Goal: Task Accomplishment & Management: Manage account settings

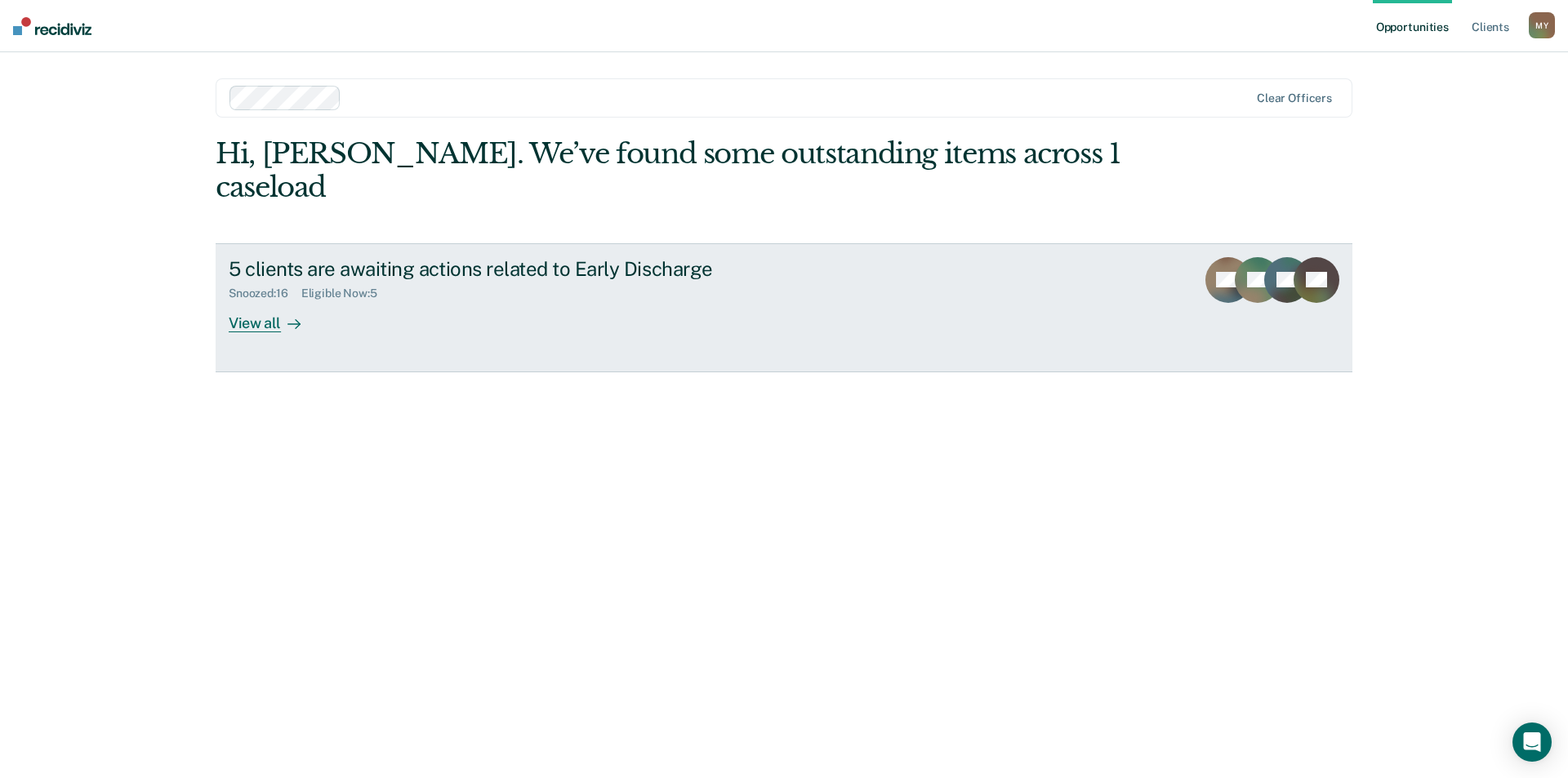
click at [415, 257] on div "5 clients are awaiting actions related to Early Discharge" at bounding box center [515, 268] width 573 height 24
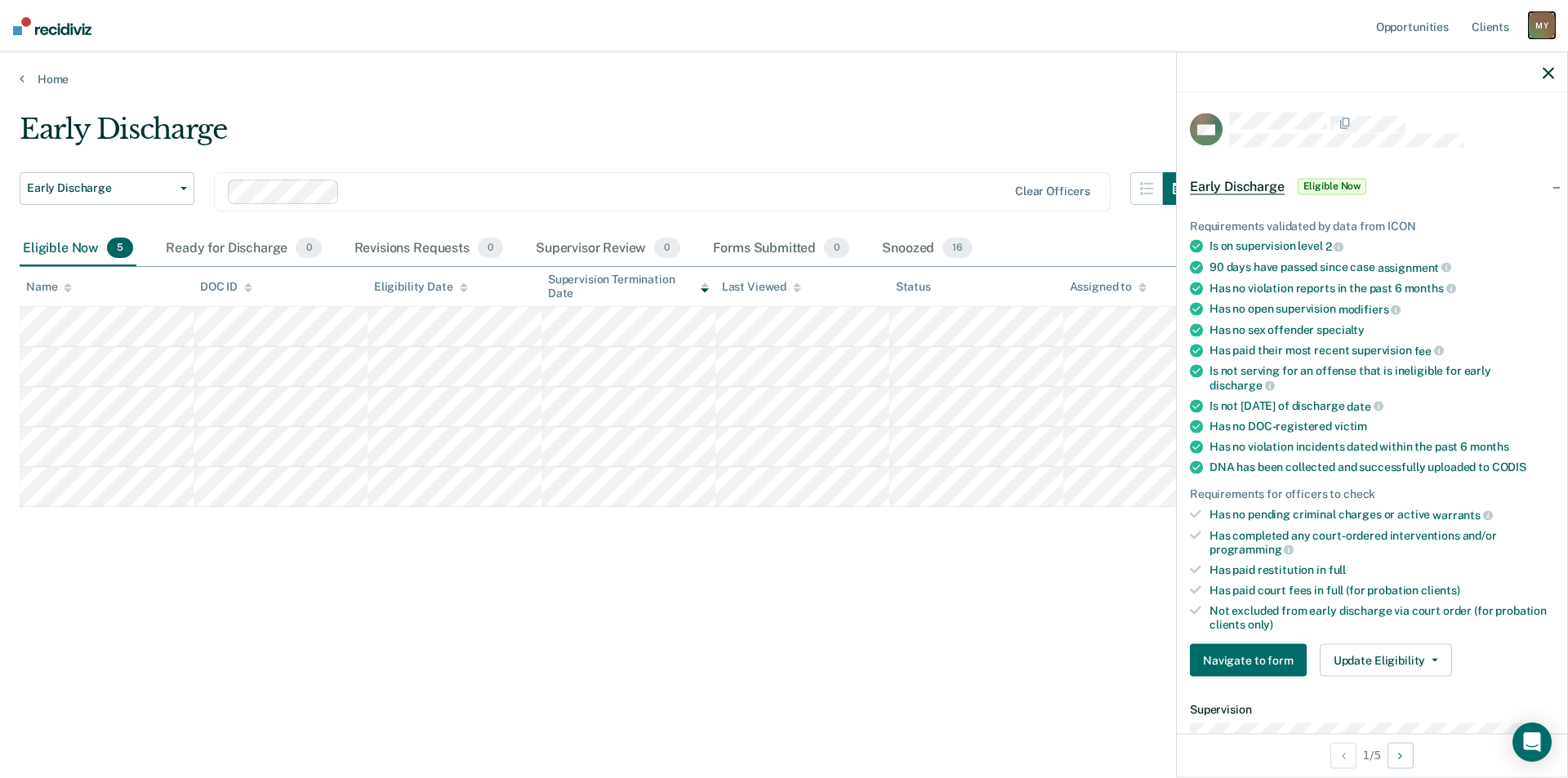
click at [1551, 16] on div "M Y" at bounding box center [1542, 25] width 26 height 26
click at [1438, 103] on link "Log Out" at bounding box center [1475, 107] width 131 height 14
